Goal: Information Seeking & Learning: Learn about a topic

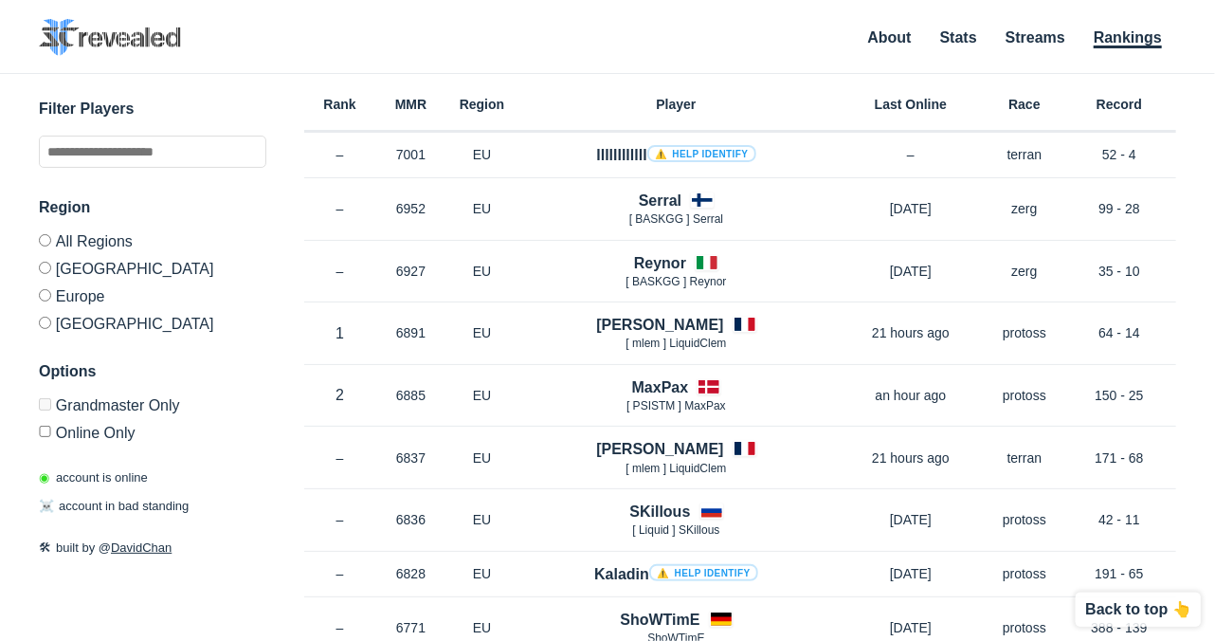
click at [58, 289] on label "Europe" at bounding box center [153, 295] width 228 height 27
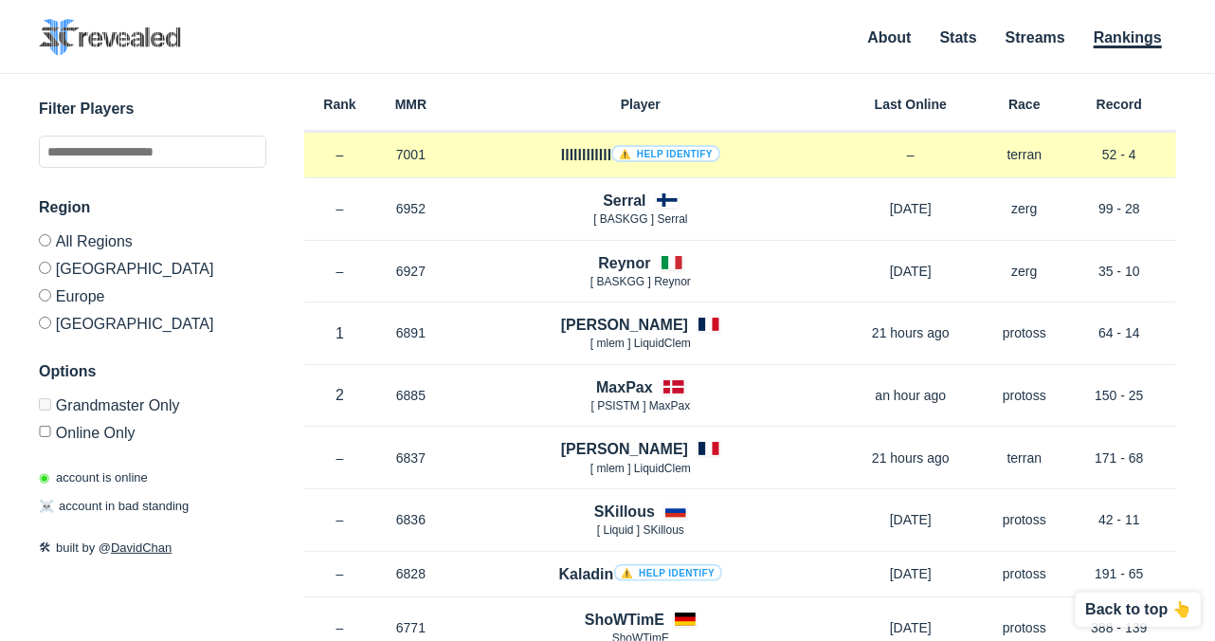
click at [1015, 157] on p "terran" at bounding box center [1025, 154] width 76 height 19
click at [1016, 156] on p "terran" at bounding box center [1025, 154] width 76 height 19
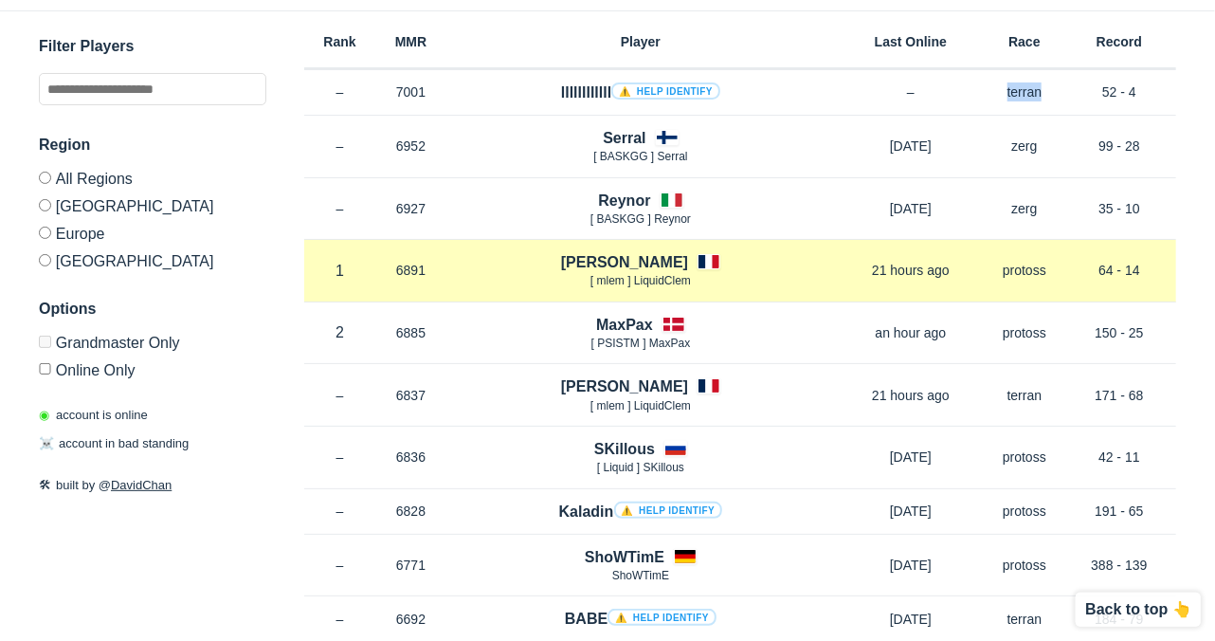
scroll to position [64, 0]
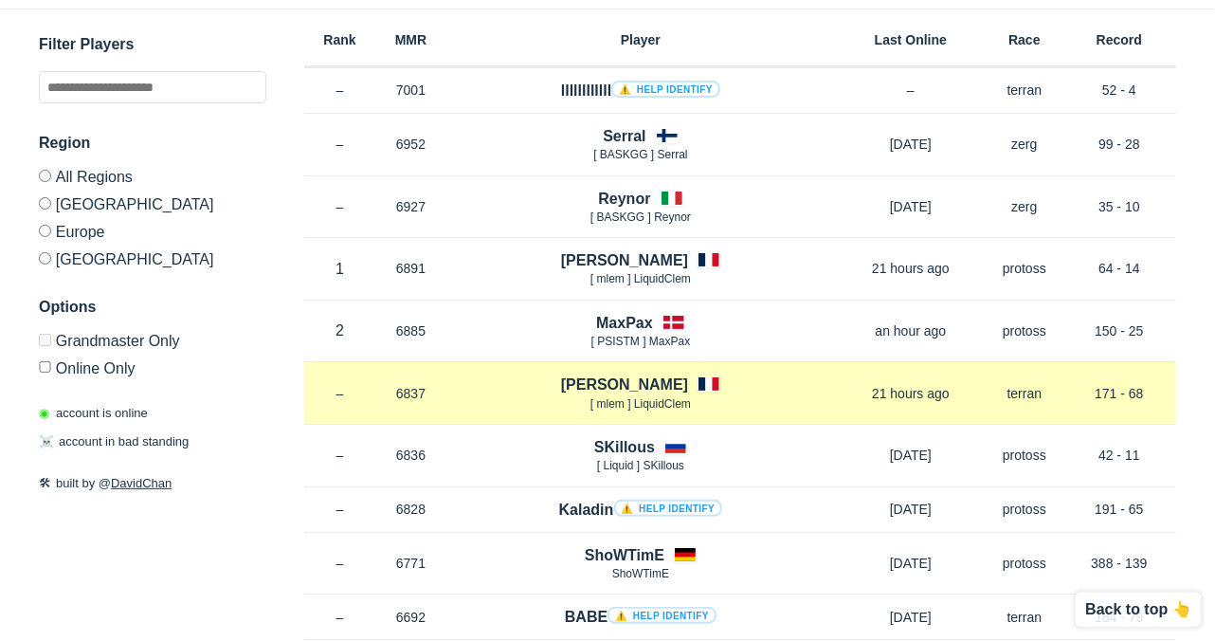
click at [657, 402] on span "[ mlem ] LiquidClem" at bounding box center [641, 403] width 100 height 13
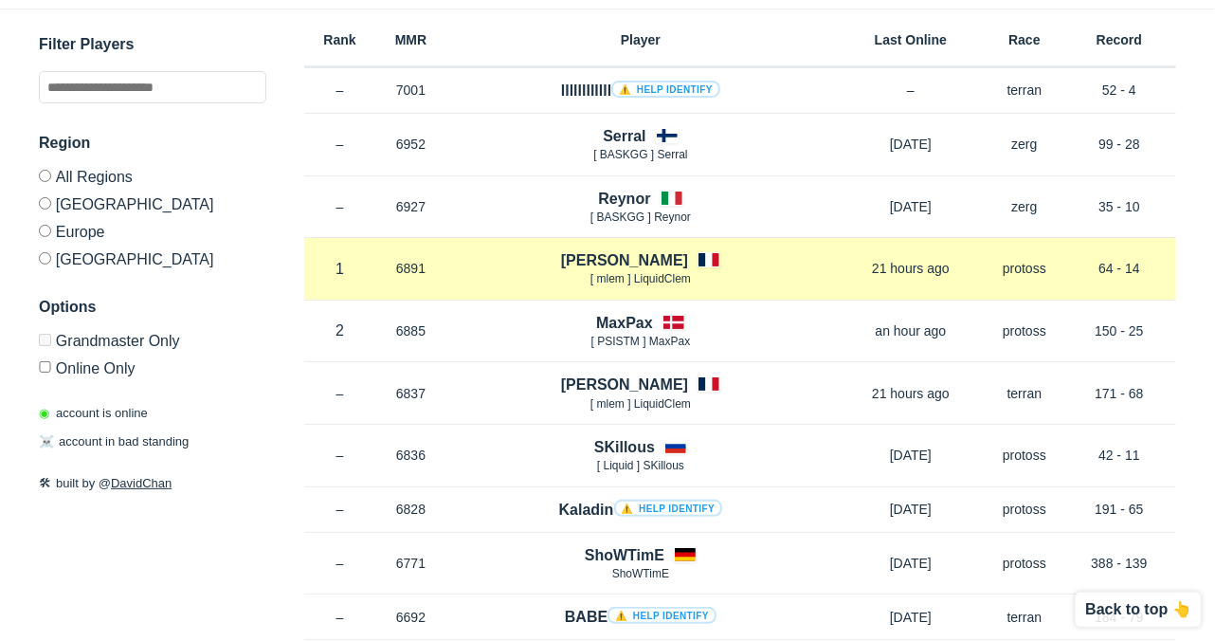
click at [647, 277] on span "[ mlem ] LiquidClem" at bounding box center [641, 278] width 100 height 13
click at [648, 278] on span "[ mlem ] LiquidClem" at bounding box center [641, 278] width 100 height 13
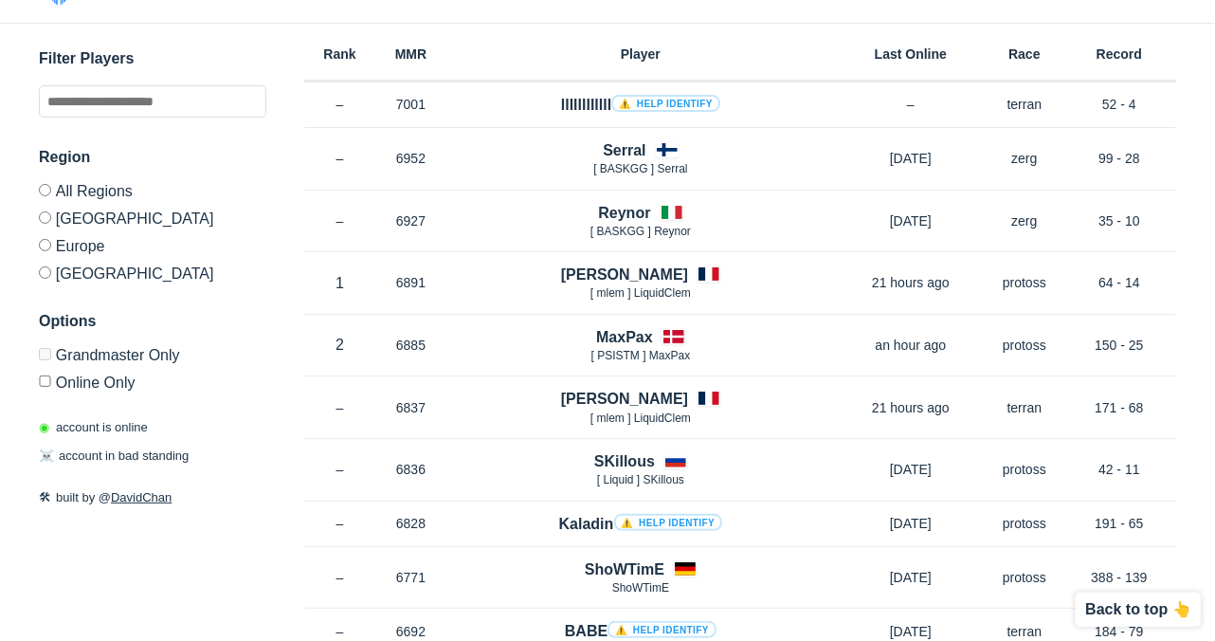
scroll to position [62, 0]
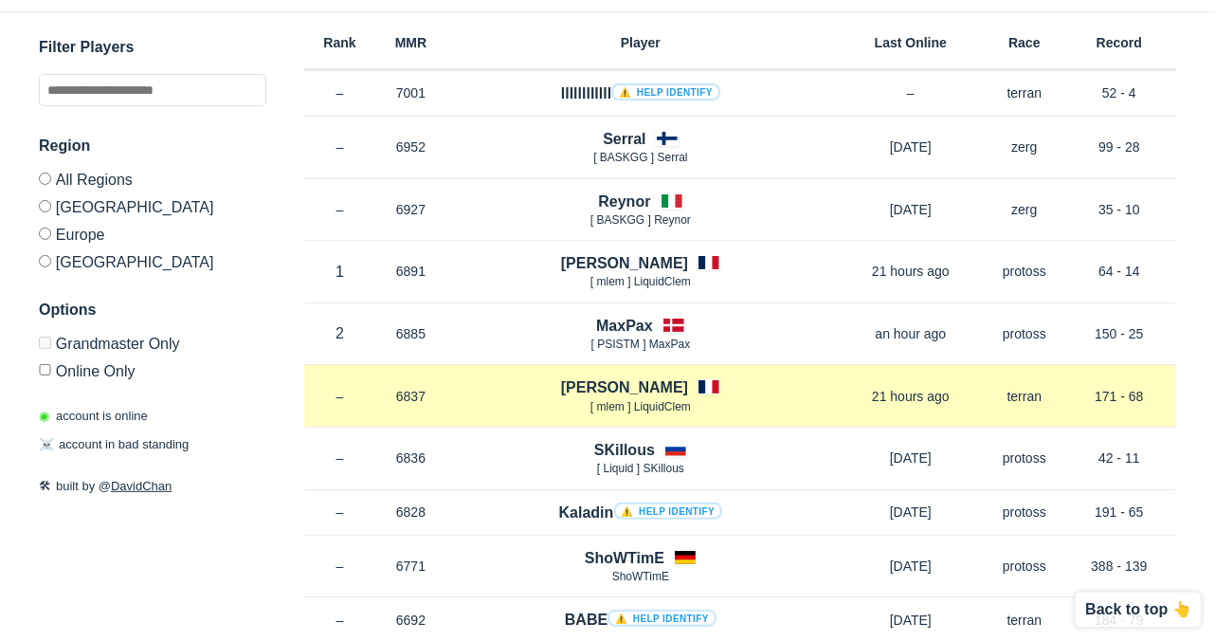
drag, startPoint x: 1099, startPoint y: 393, endPoint x: 1137, endPoint y: 393, distance: 37.9
click at [1137, 393] on p "171 - 68" at bounding box center [1120, 396] width 114 height 19
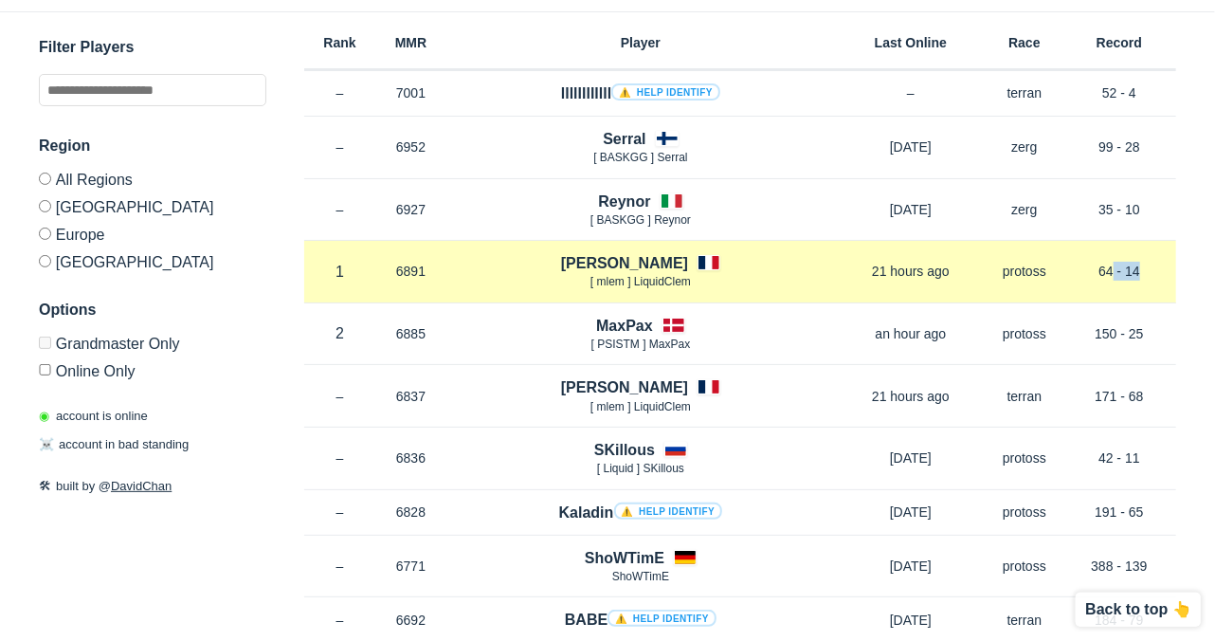
drag, startPoint x: 1104, startPoint y: 267, endPoint x: 1134, endPoint y: 266, distance: 29.4
click at [1134, 266] on p "64 - 14" at bounding box center [1120, 271] width 114 height 19
